Goal: Navigation & Orientation: Find specific page/section

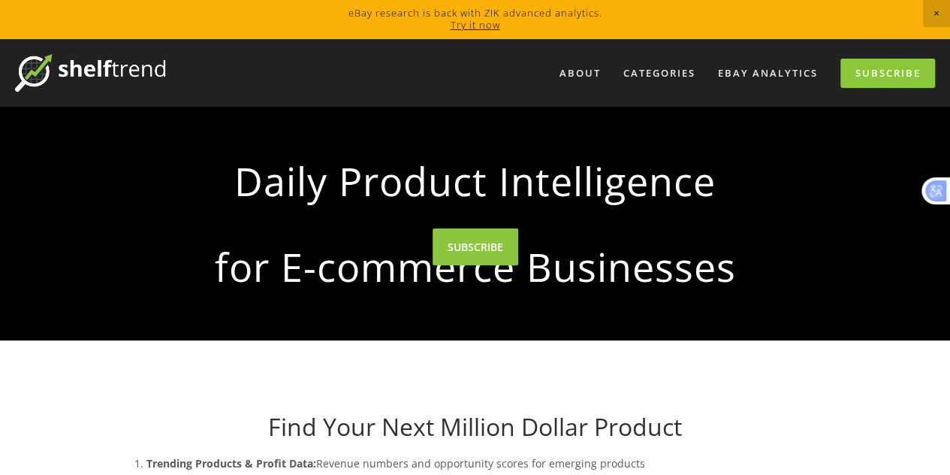
click at [939, 13] on span "Close Announcement" at bounding box center [936, 13] width 27 height 27
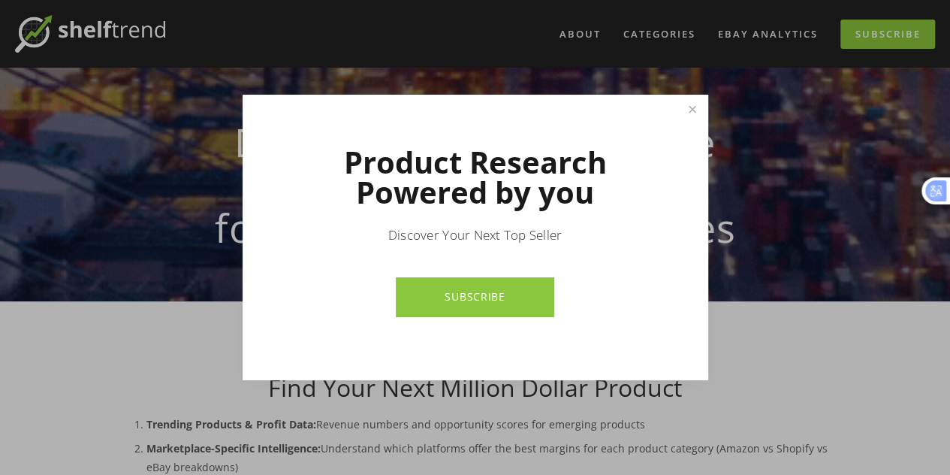
click at [769, 34] on div at bounding box center [475, 237] width 950 height 475
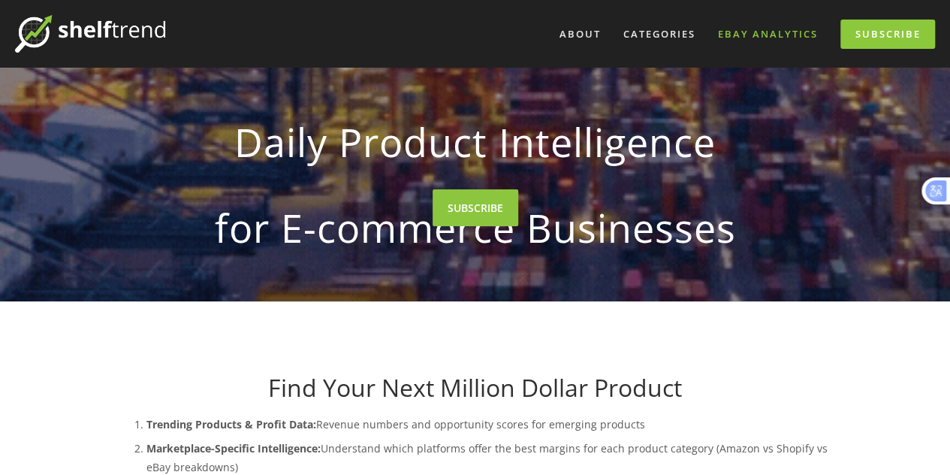
click at [757, 35] on link "eBay Analytics" at bounding box center [767, 34] width 119 height 25
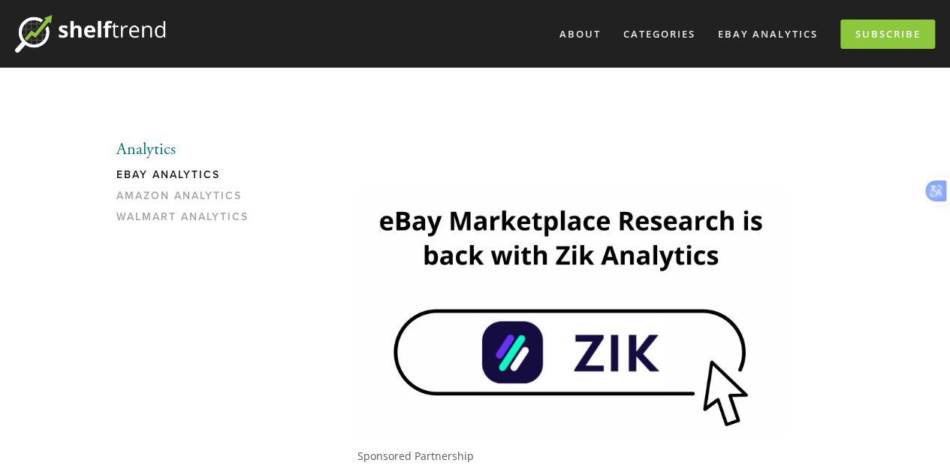
click at [658, 379] on img at bounding box center [571, 313] width 434 height 244
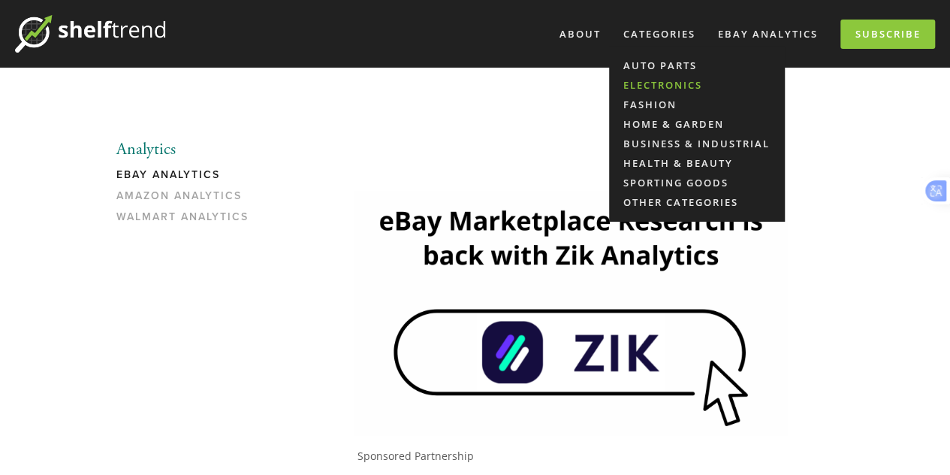
click at [649, 86] on link "Electronics" at bounding box center [697, 85] width 176 height 20
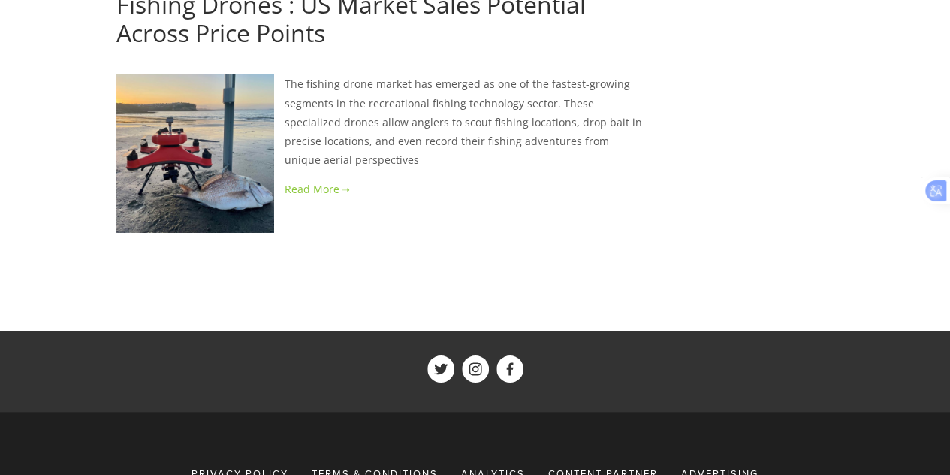
scroll to position [2554, 0]
